Goal: Use online tool/utility: Utilize a website feature to perform a specific function

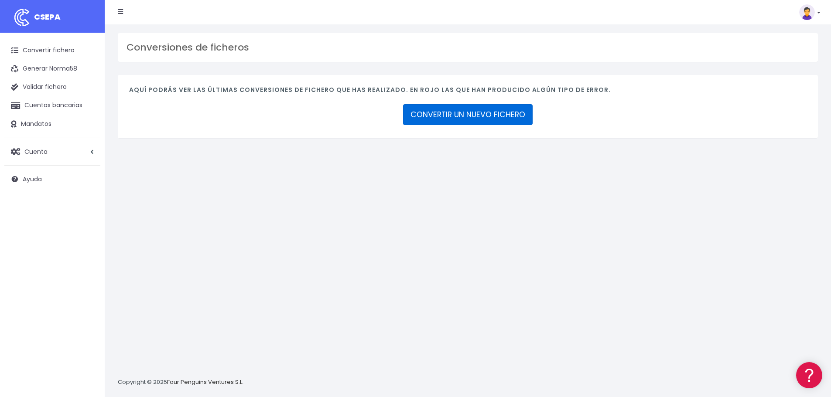
click at [467, 113] on link "CONVERTIR UN NUEVO FICHERO" at bounding box center [468, 114] width 130 height 21
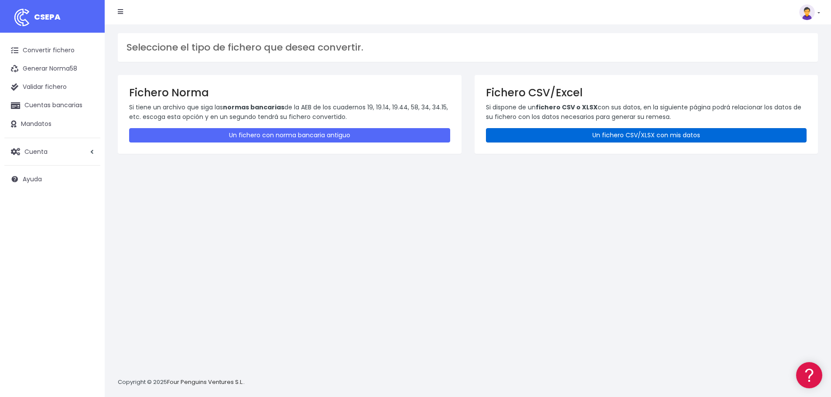
click at [595, 136] on link "Un fichero CSV/XLSX con mis datos" at bounding box center [646, 135] width 321 height 14
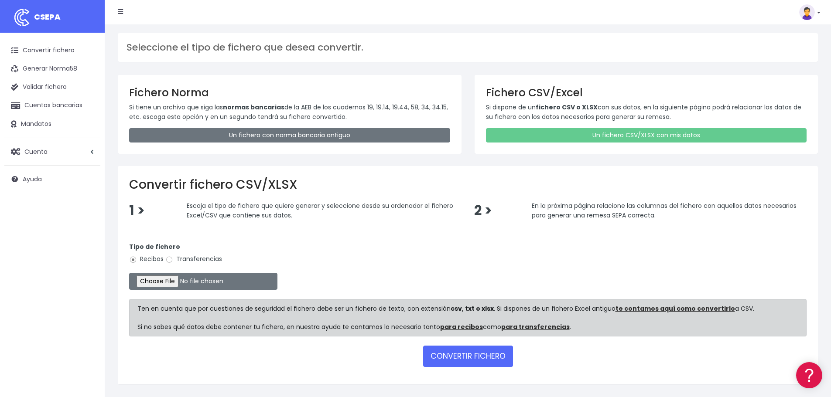
click at [174, 260] on label "Transferencias" at bounding box center [193, 259] width 57 height 9
click at [173, 260] on input "Transferencias" at bounding box center [169, 260] width 8 height 8
radio input "true"
click at [145, 259] on label "Recibos" at bounding box center [146, 259] width 34 height 9
click at [137, 259] on input "Recibos" at bounding box center [133, 260] width 8 height 8
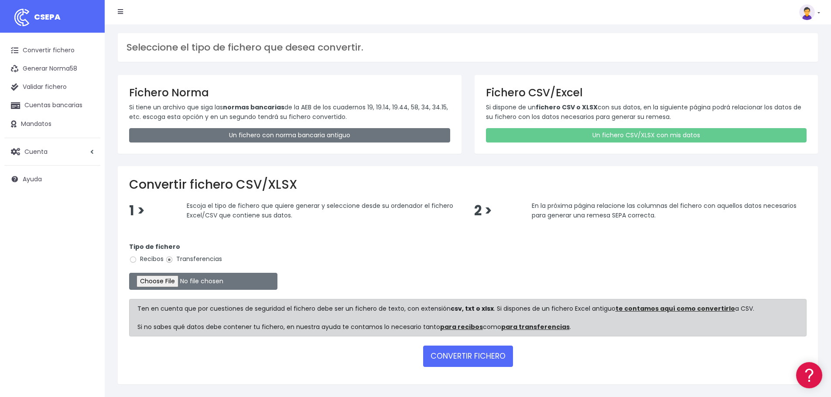
radio input "true"
click at [157, 280] on input "file" at bounding box center [203, 281] width 148 height 17
type input "C:\fakepath\Remesa001 OEE 1025.csv"
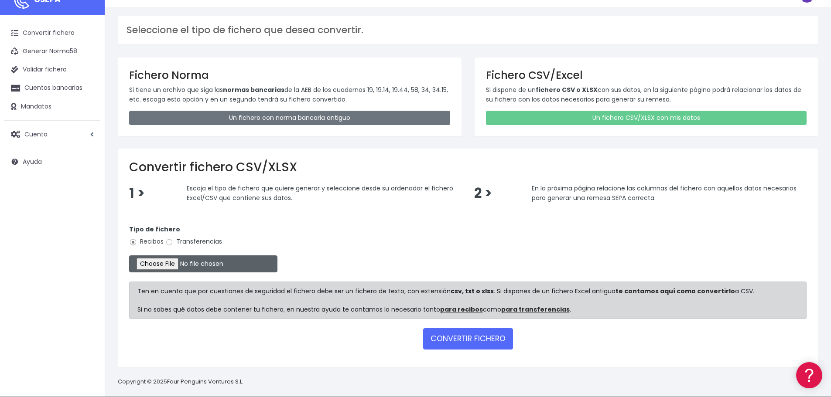
scroll to position [25, 0]
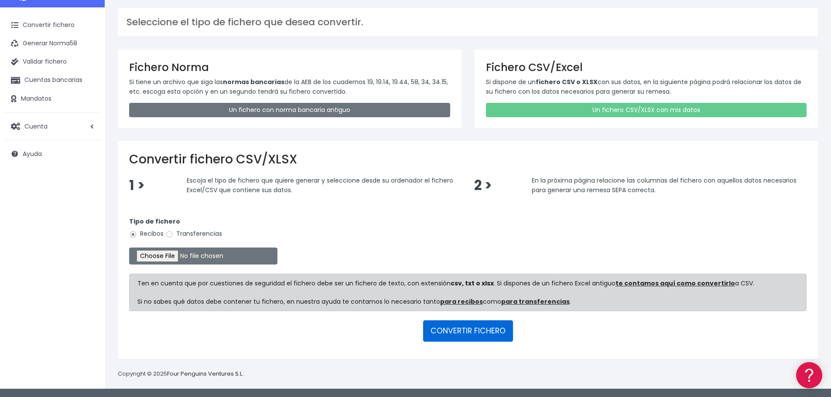
click at [472, 331] on button "CONVERTIR FICHERO" at bounding box center [468, 331] width 90 height 21
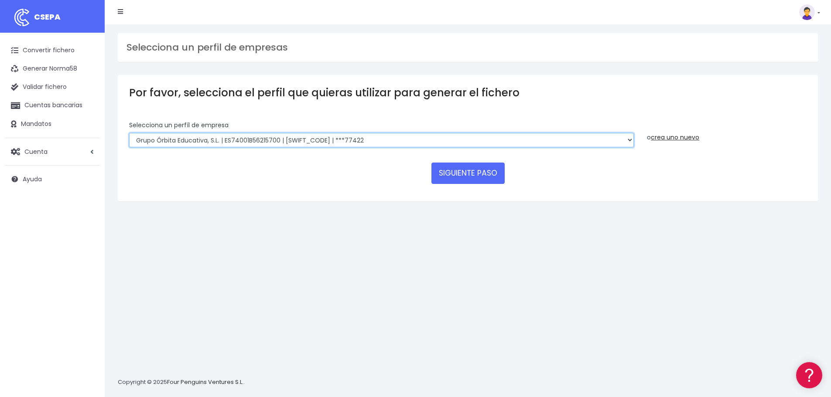
click at [424, 140] on select "Grupo Órbita Educativa, S.L. | ES74001B56215700 | BCOEESMM159 | ***77422" at bounding box center [381, 140] width 505 height 15
click at [129, 133] on select "Grupo Órbita Educativa, S.L. | ES74001B56215700 | BCOEESMM159 | ***77422" at bounding box center [381, 140] width 505 height 15
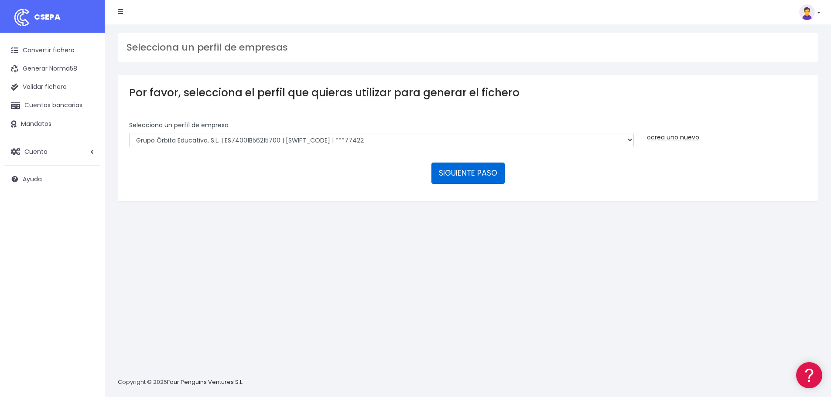
click at [488, 175] on button "SIGUIENTE PASO" at bounding box center [467, 173] width 73 height 21
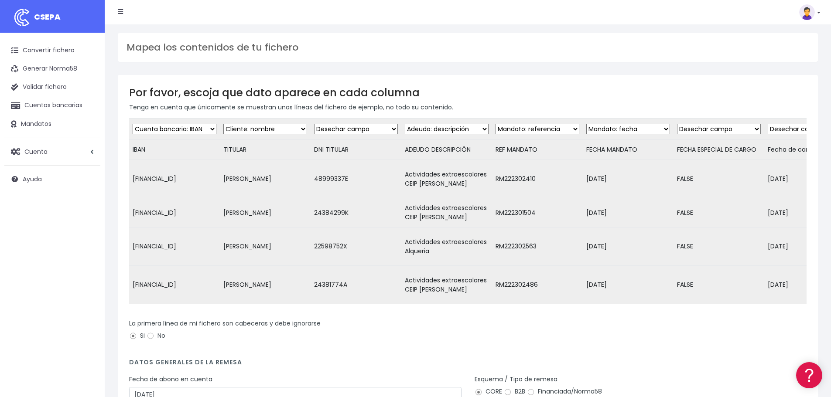
click at [249, 152] on td "TITULAR" at bounding box center [265, 150] width 91 height 20
click at [387, 127] on select "Desechar campo Cliente: nombre Cliente: DNI Cliente: Email Cliente: Dirección C…" at bounding box center [356, 129] width 84 height 10
select select "taxid"
click at [318, 124] on select "Desechar campo Cliente: nombre Cliente: DNI Cliente: Email Cliente: Dirección C…" at bounding box center [356, 129] width 84 height 10
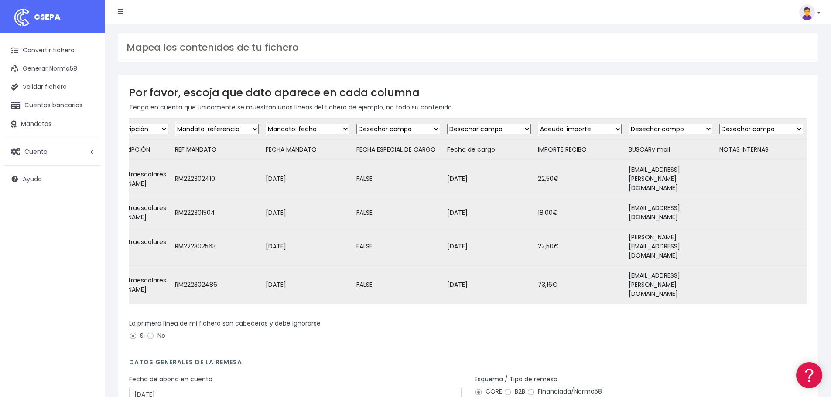
scroll to position [0, 330]
click at [491, 132] on select "Desechar campo Cliente: nombre Cliente: DNI Cliente: Email Cliente: Dirección C…" at bounding box center [489, 129] width 84 height 10
select select "date"
click at [447, 124] on select "Desechar campo Cliente: nombre Cliente: DNI Cliente: Email Cliente: Dirección C…" at bounding box center [489, 129] width 84 height 10
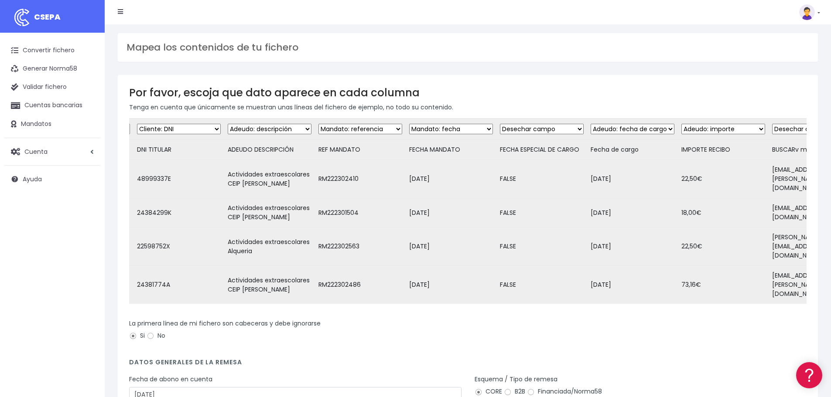
scroll to position [0, 0]
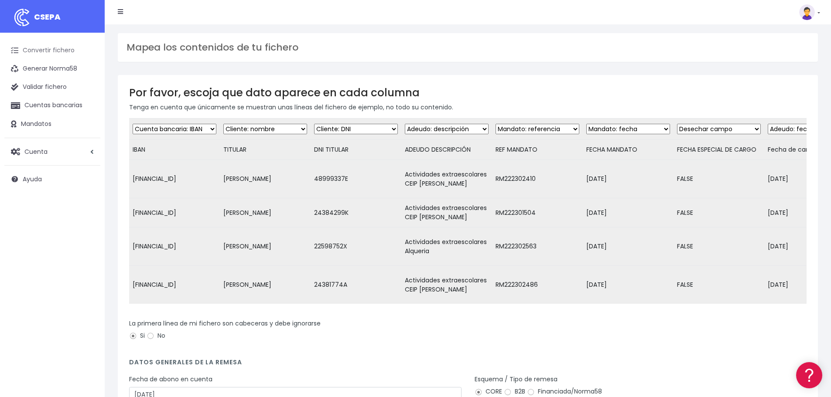
click at [61, 47] on link "Convertir fichero" at bounding box center [52, 50] width 96 height 18
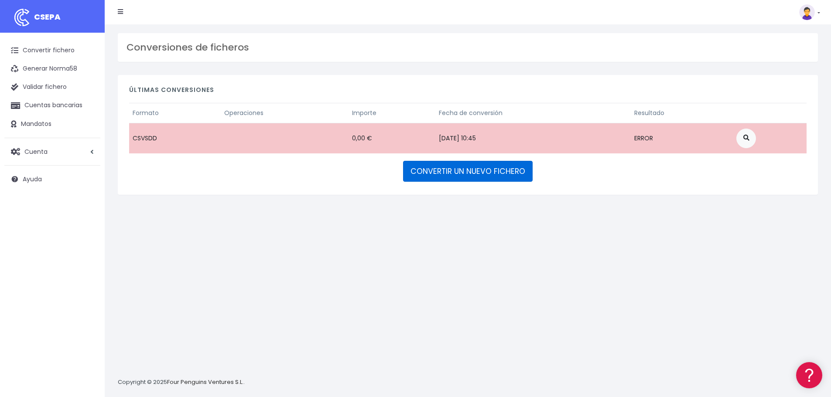
click at [467, 172] on link "CONVERTIR UN NUEVO FICHERO" at bounding box center [468, 171] width 130 height 21
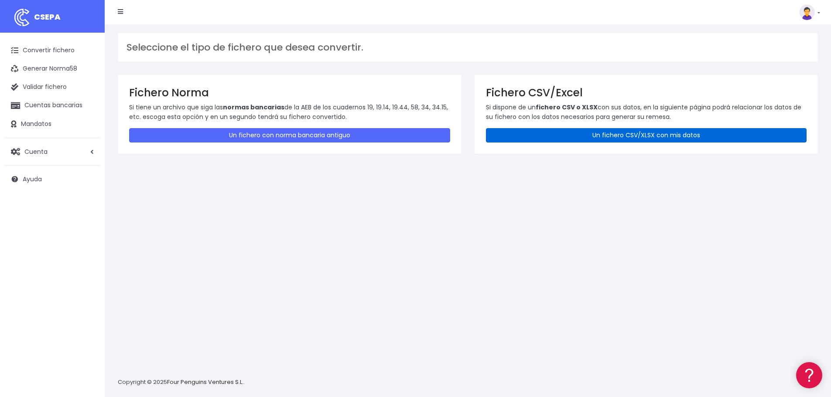
click at [546, 141] on link "Un fichero CSV/XLSX con mis datos" at bounding box center [646, 135] width 321 height 14
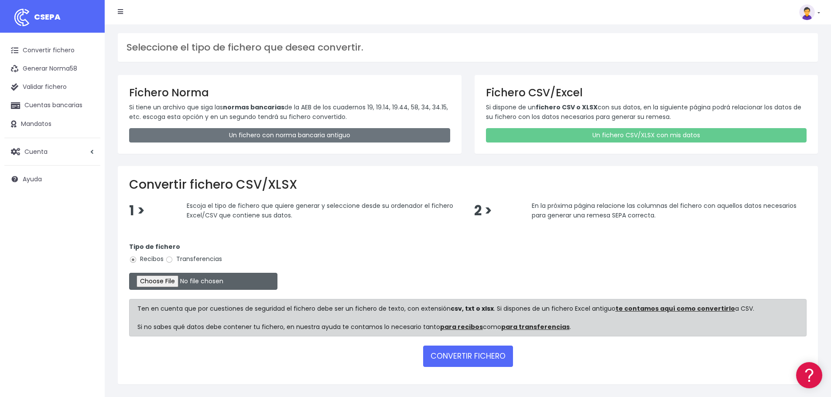
click at [173, 283] on input "file" at bounding box center [203, 281] width 148 height 17
type input "C:\fakepath\Remesa001 OEE 1025.csv"
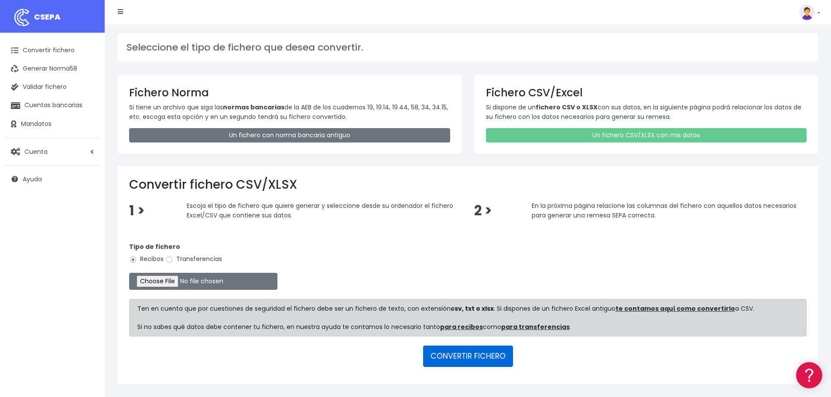
click at [485, 354] on button "CONVERTIR FICHERO" at bounding box center [468, 356] width 90 height 21
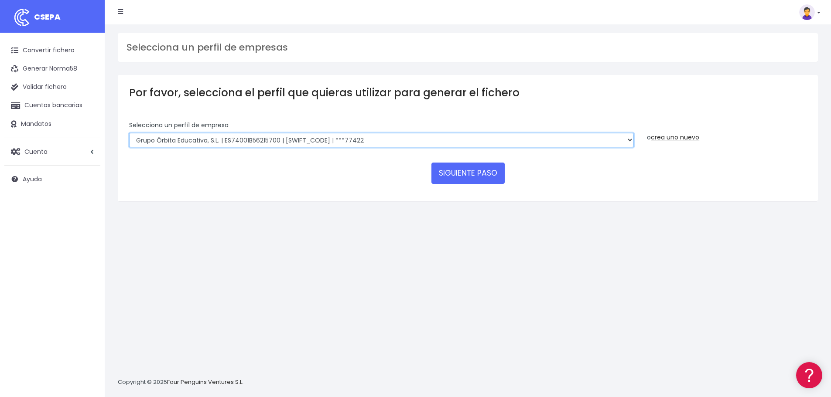
click at [402, 138] on select "Grupo Órbita Educativa, S.L. | ES74001B56215700 | BCOEESMM159 | ***77422" at bounding box center [381, 140] width 505 height 15
click at [129, 133] on select "Grupo Órbita Educativa, S.L. | ES74001B56215700 | BCOEESMM159 | ***77422" at bounding box center [381, 140] width 505 height 15
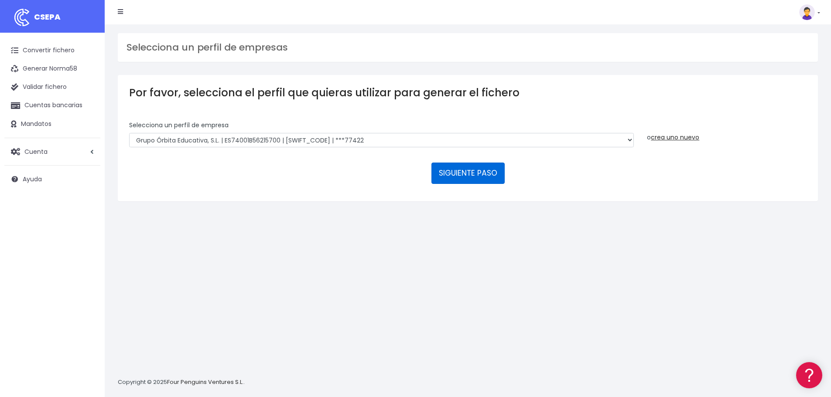
click at [462, 171] on button "SIGUIENTE PASO" at bounding box center [467, 173] width 73 height 21
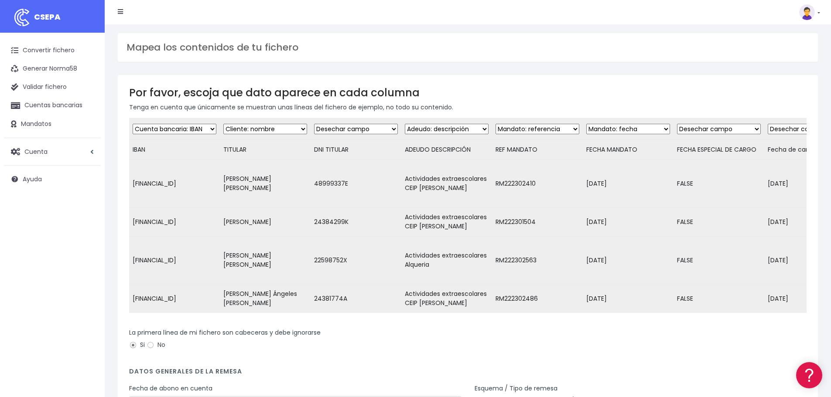
click at [372, 131] on select "Desechar campo Cliente: nombre Cliente: DNI Cliente: Email Cliente: Dirección C…" at bounding box center [356, 129] width 84 height 10
select select "taxid"
click at [318, 124] on select "Desechar campo Cliente: nombre Cliente: DNI Cliente: Email Cliente: Dirección C…" at bounding box center [356, 129] width 84 height 10
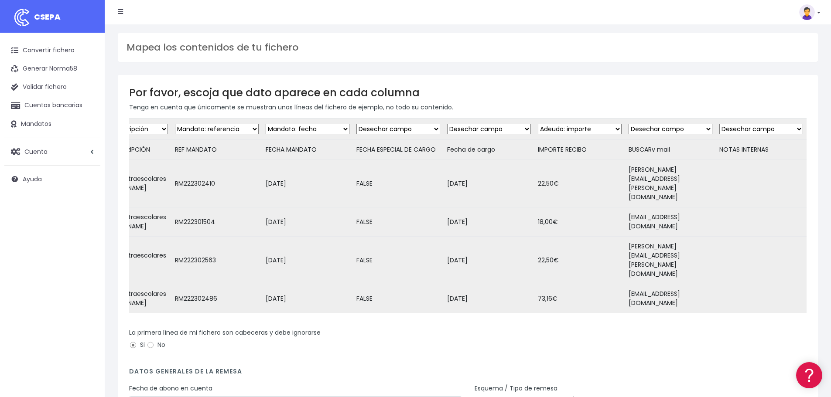
scroll to position [0, 352]
click at [484, 129] on select "Desechar campo Cliente: nombre Cliente: DNI Cliente: Email Cliente: Dirección C…" at bounding box center [489, 129] width 84 height 10
select select "date"
click at [447, 124] on select "Desechar campo Cliente: nombre Cliente: DNI Cliente: Email Cliente: Dirección C…" at bounding box center [489, 129] width 84 height 10
click at [654, 130] on select "Desechar campo Cliente: nombre Cliente: DNI Cliente: Email Cliente: Dirección C…" at bounding box center [670, 129] width 84 height 10
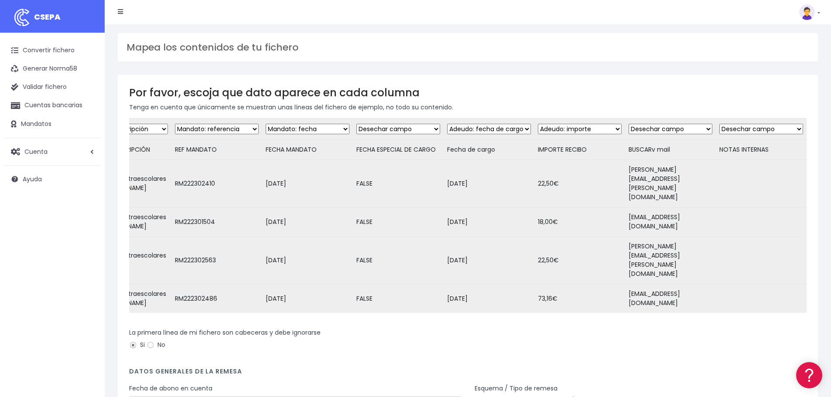
click at [628, 124] on select "Desechar campo Cliente: nombre Cliente: DNI Cliente: Email Cliente: Dirección C…" at bounding box center [670, 129] width 84 height 10
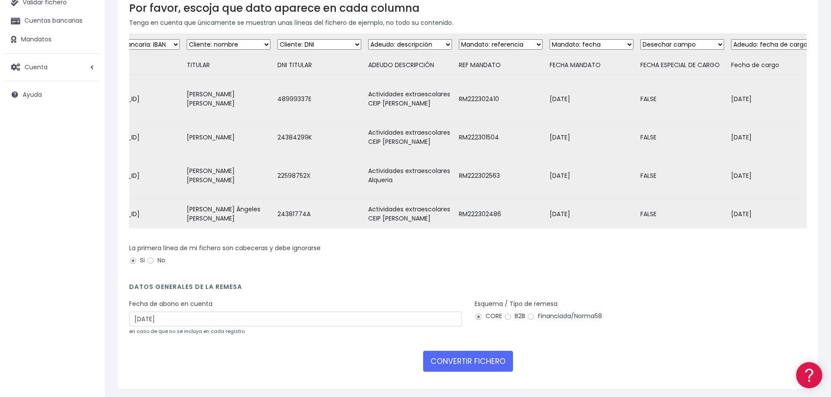
scroll to position [0, 0]
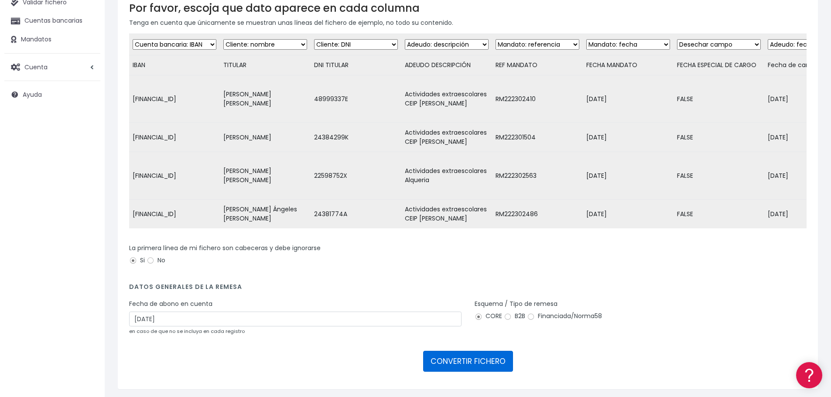
click at [467, 351] on button "CONVERTIR FICHERO" at bounding box center [468, 361] width 90 height 21
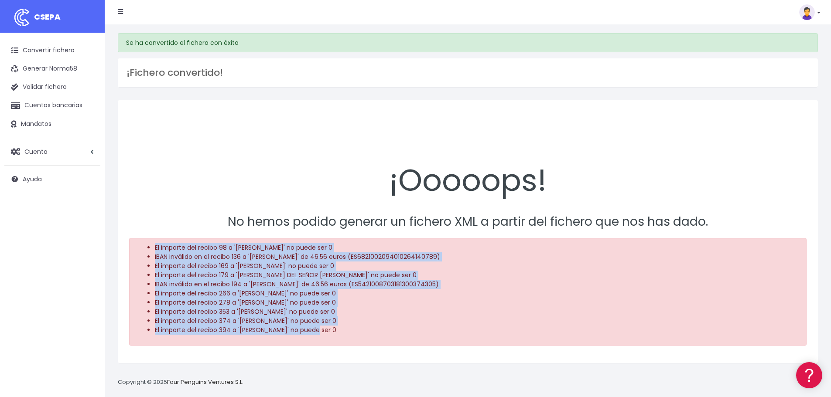
drag, startPoint x: 320, startPoint y: 329, endPoint x: 154, endPoint y: 243, distance: 187.0
click at [154, 243] on ul "El importe del recibo 98 a 'Gema Marí Alba' no puede ser 0 IBAN inválido en el …" at bounding box center [467, 289] width 661 height 92
click at [44, 48] on link "Convertir fichero" at bounding box center [52, 50] width 96 height 18
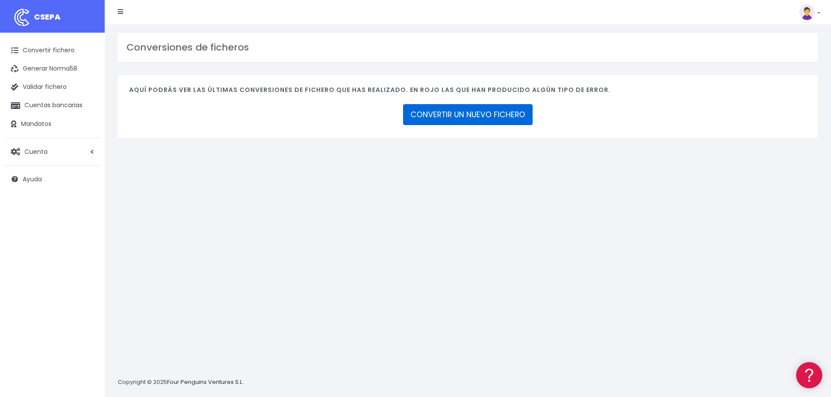
click at [454, 116] on link "CONVERTIR UN NUEVO FICHERO" at bounding box center [468, 114] width 130 height 21
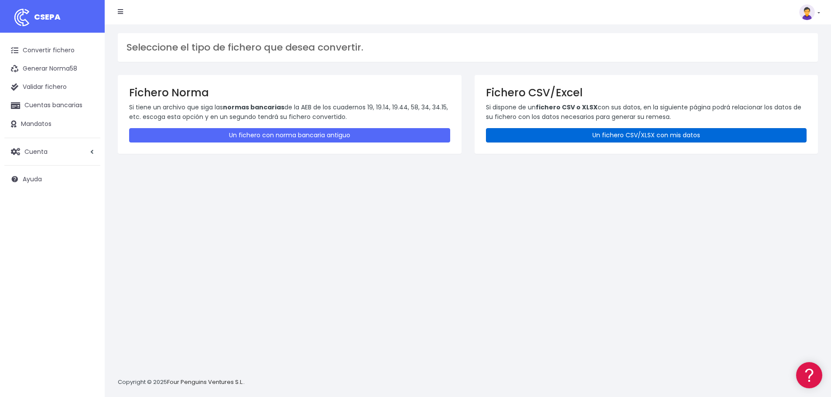
click at [577, 132] on link "Un fichero CSV/XLSX con mis datos" at bounding box center [646, 135] width 321 height 14
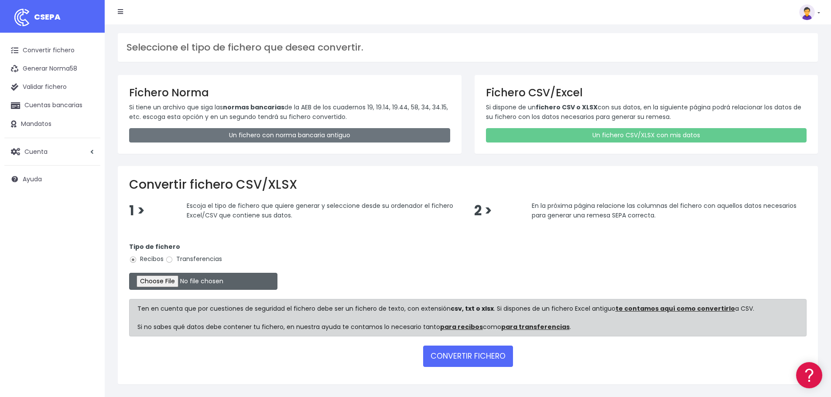
click at [153, 282] on input "file" at bounding box center [203, 281] width 148 height 17
type input "C:\fakepath\Remesa001 OEE 1025.csv"
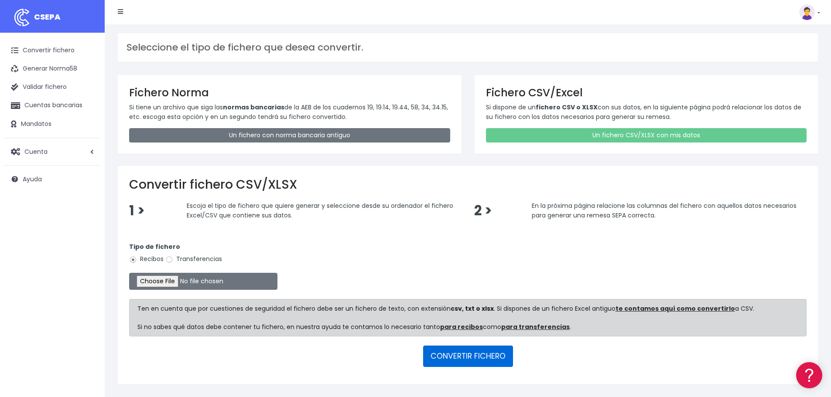
click at [467, 353] on button "CONVERTIR FICHERO" at bounding box center [468, 356] width 90 height 21
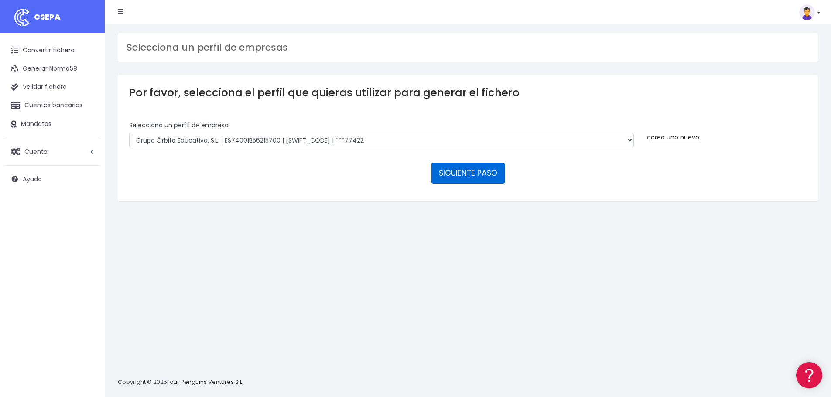
click at [462, 174] on button "SIGUIENTE PASO" at bounding box center [467, 173] width 73 height 21
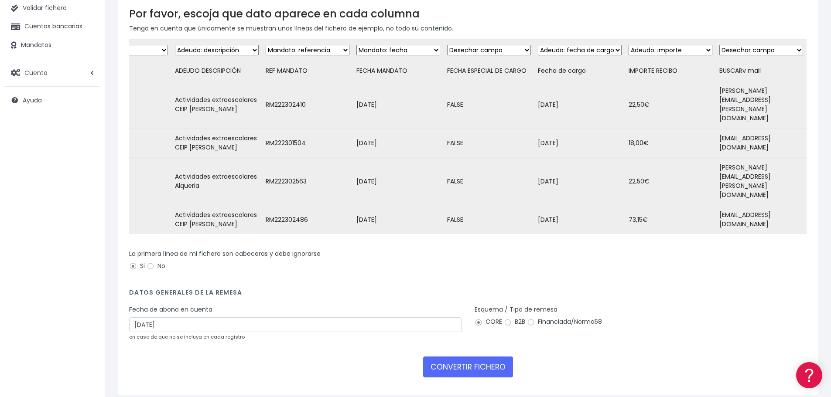
scroll to position [85, 0]
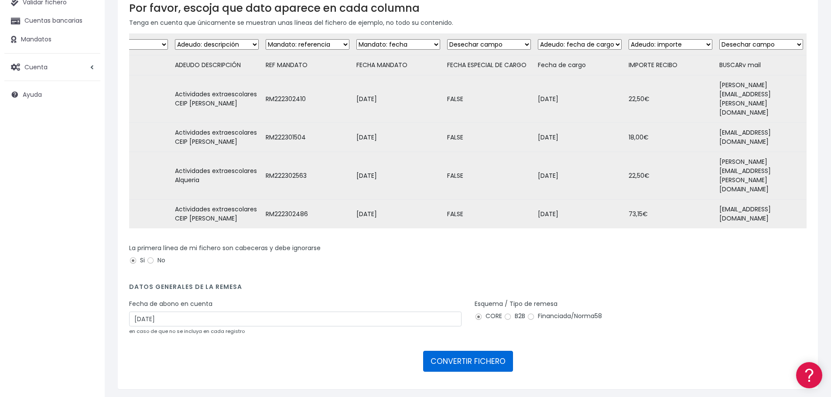
click at [471, 351] on button "CONVERTIR FICHERO" at bounding box center [468, 361] width 90 height 21
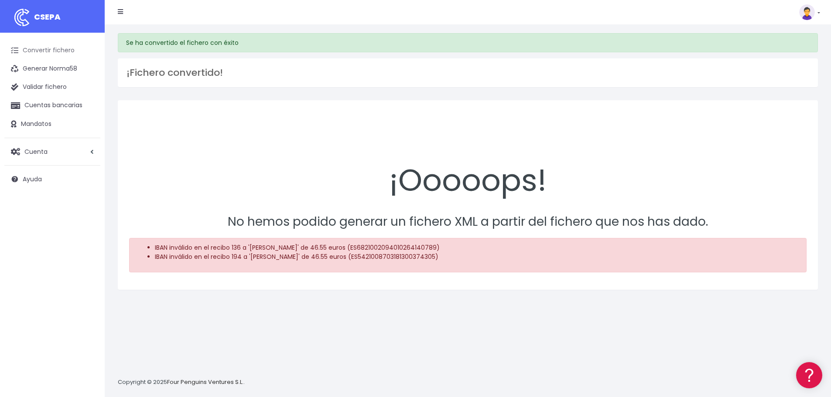
click at [68, 49] on link "Convertir fichero" at bounding box center [52, 50] width 96 height 18
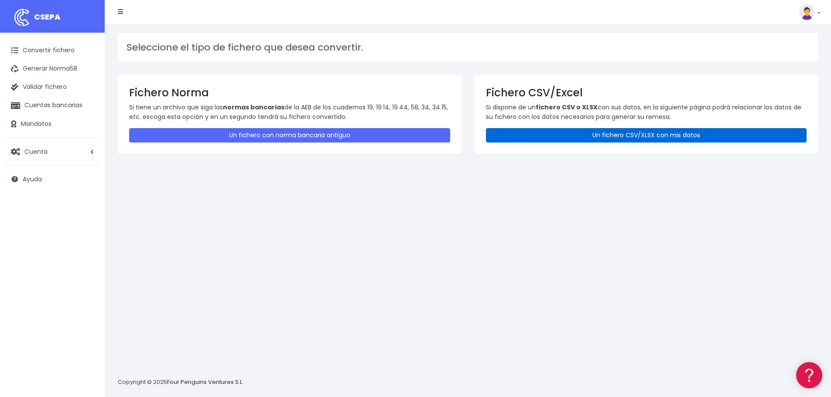
click at [592, 134] on link "Un fichero CSV/XLSX con mis datos" at bounding box center [646, 135] width 321 height 14
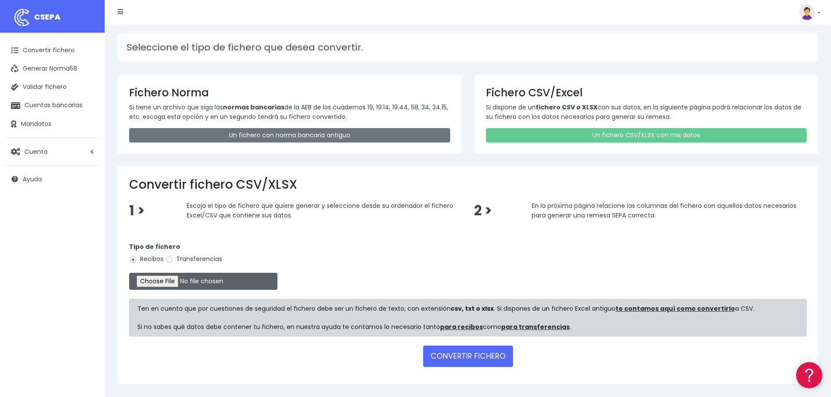
click at [173, 280] on input "file" at bounding box center [203, 281] width 148 height 17
type input "C:\fakepath\Remesa001 OEE 1025.csv"
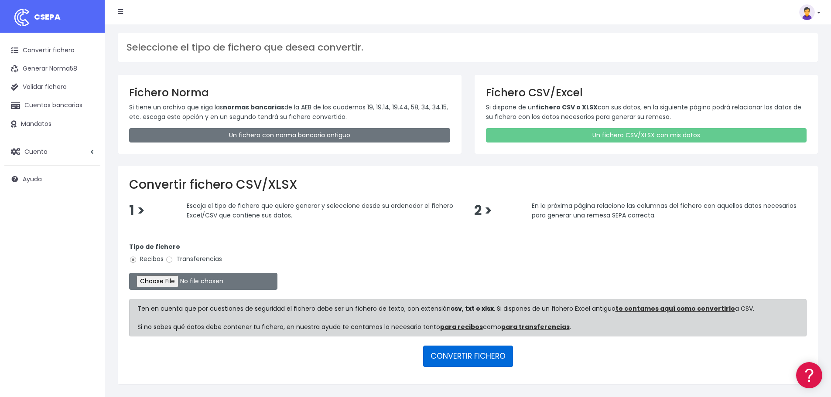
click at [481, 360] on button "CONVERTIR FICHERO" at bounding box center [468, 356] width 90 height 21
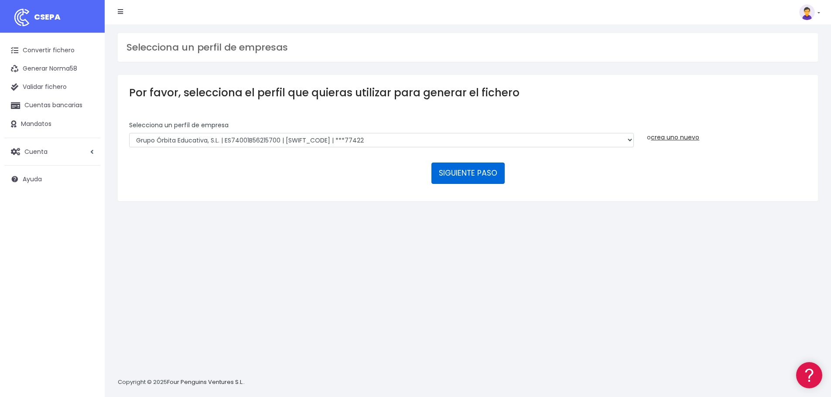
click at [471, 177] on button "SIGUIENTE PASO" at bounding box center [467, 173] width 73 height 21
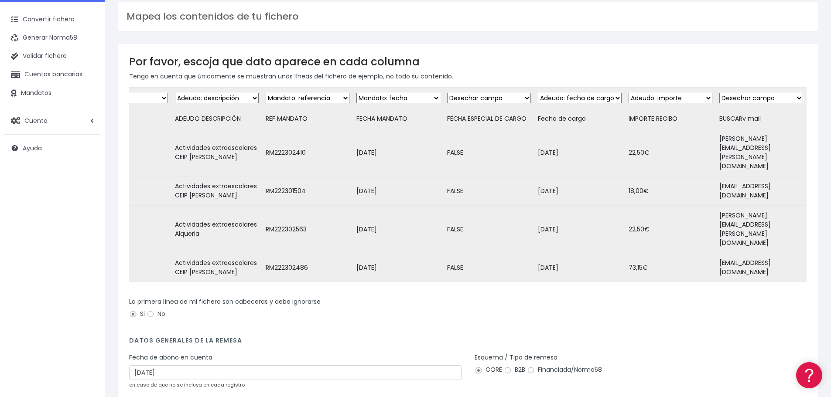
scroll to position [85, 0]
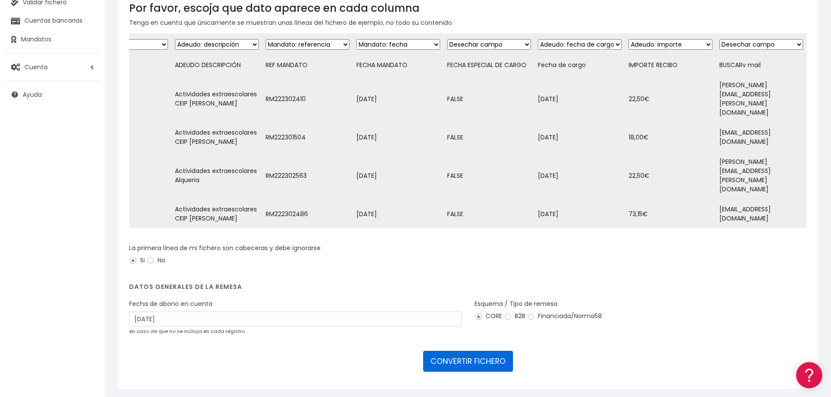
click at [484, 351] on button "CONVERTIR FICHERO" at bounding box center [468, 361] width 90 height 21
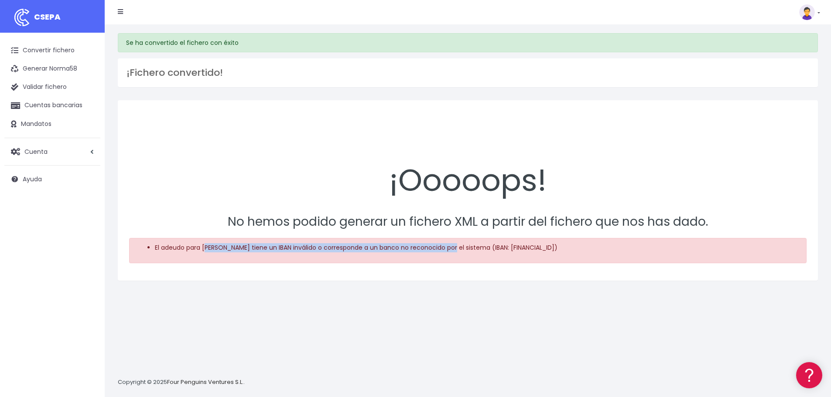
drag, startPoint x: 207, startPoint y: 249, endPoint x: 447, endPoint y: 249, distance: 239.8
click at [447, 249] on li "El adeudo para [PERSON_NAME] tiene un IBAN inválido o corresponde a un banco no…" at bounding box center [477, 247] width 644 height 9
click at [255, 246] on li "El adeudo para [PERSON_NAME] tiene un IBAN inválido o corresponde a un banco no…" at bounding box center [477, 247] width 644 height 9
click at [60, 49] on link "Convertir fichero" at bounding box center [52, 50] width 96 height 18
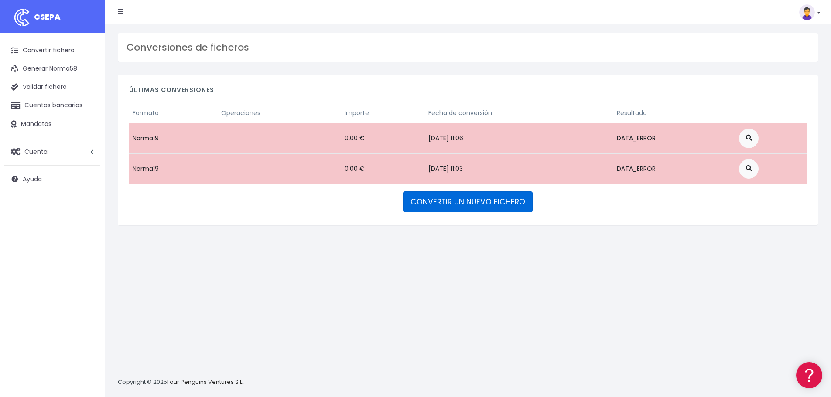
click at [484, 200] on link "CONVERTIR UN NUEVO FICHERO" at bounding box center [468, 201] width 130 height 21
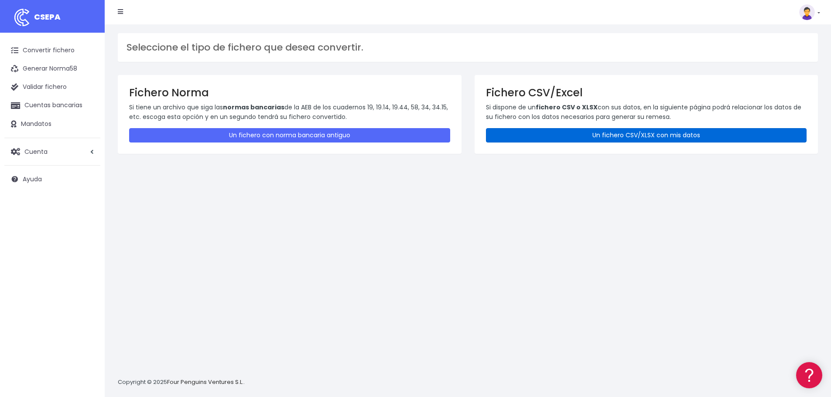
click at [625, 133] on link "Un fichero CSV/XLSX con mis datos" at bounding box center [646, 135] width 321 height 14
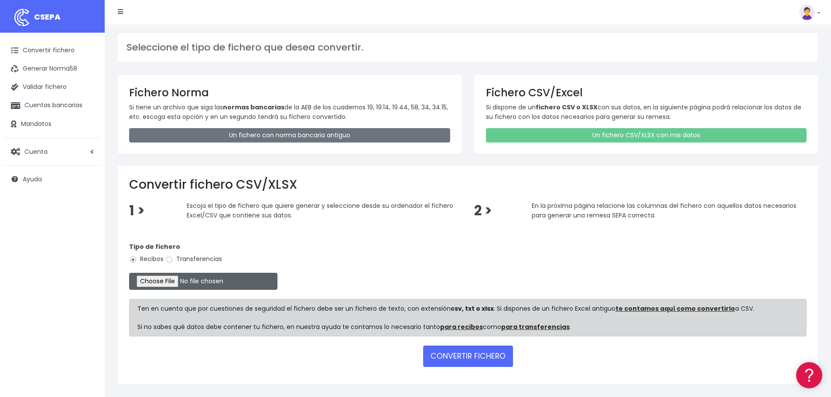
click at [173, 280] on input "file" at bounding box center [203, 281] width 148 height 17
type input "C:\fakepath\Remesa001 OEE 1025.csv"
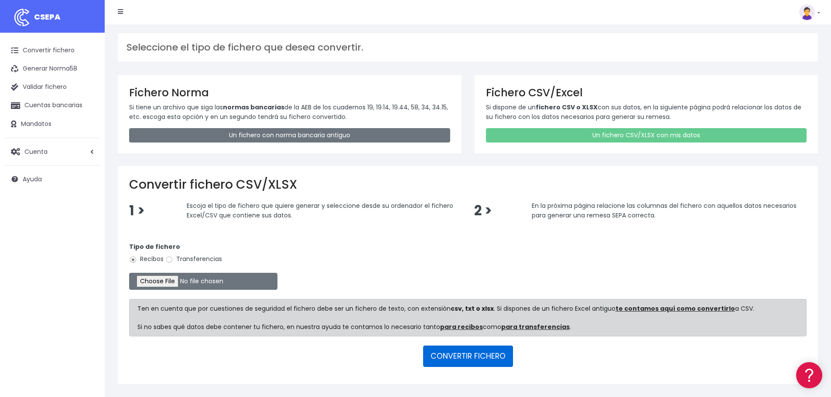
click at [487, 362] on button "CONVERTIR FICHERO" at bounding box center [468, 356] width 90 height 21
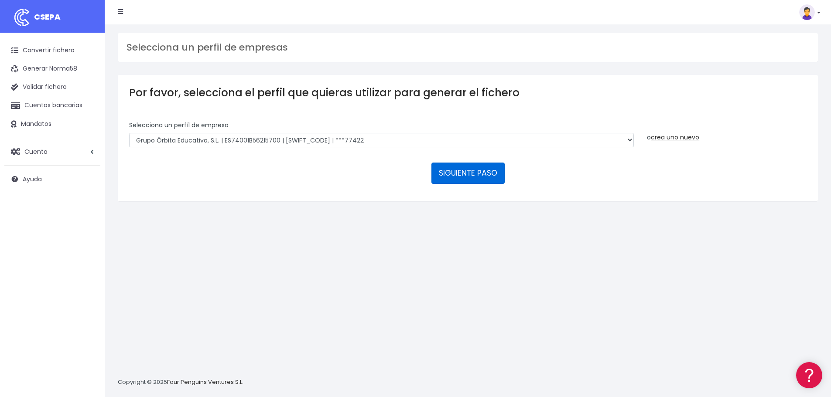
click at [476, 164] on button "SIGUIENTE PASO" at bounding box center [467, 173] width 73 height 21
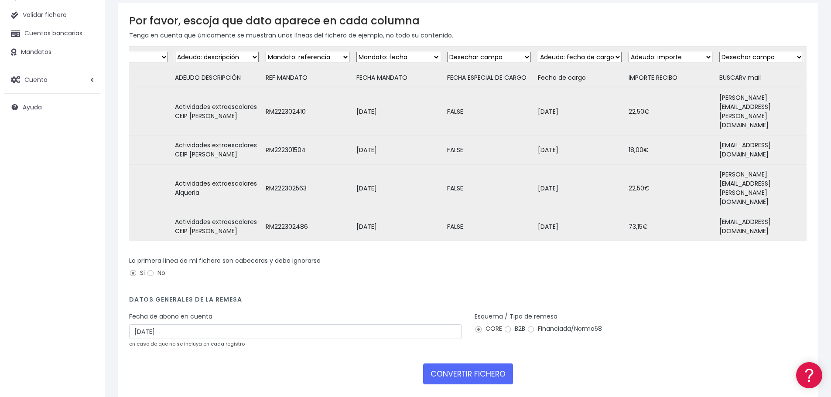
scroll to position [85, 0]
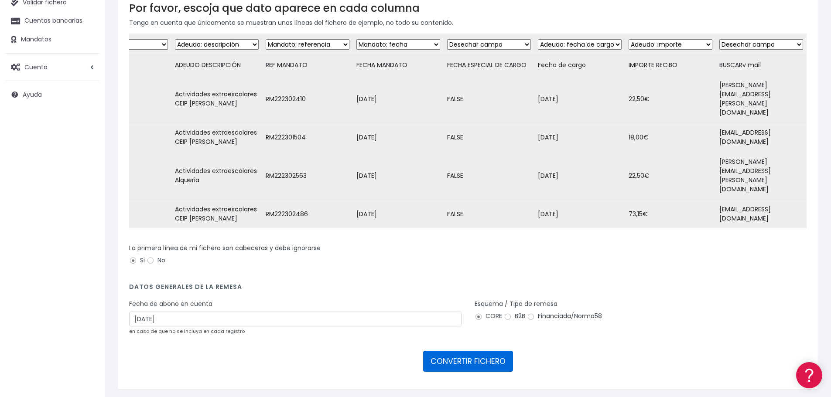
click at [457, 351] on button "CONVERTIR FICHERO" at bounding box center [468, 361] width 90 height 21
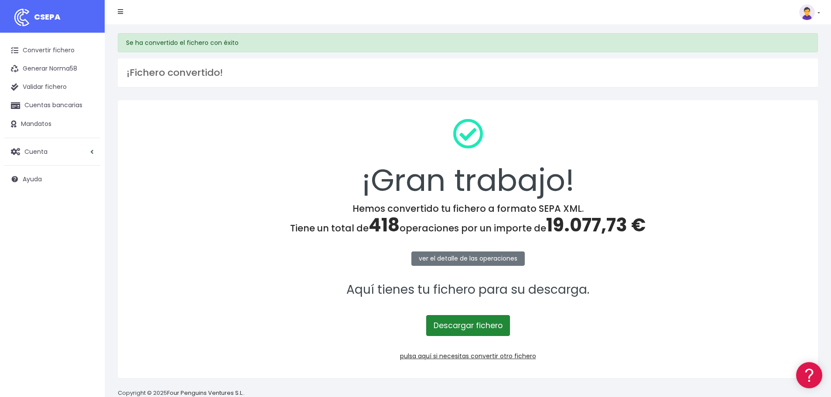
click at [464, 324] on link "Descargar fichero" at bounding box center [468, 325] width 84 height 21
